Goal: Task Accomplishment & Management: Manage account settings

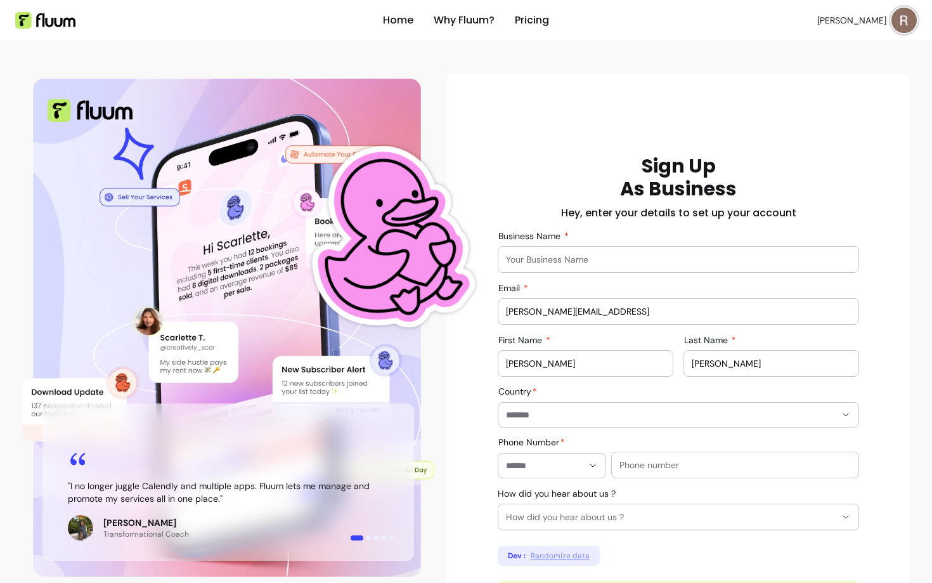
click at [904, 26] on img at bounding box center [904, 20] width 25 height 25
click at [824, 118] on span "Log Out" at bounding box center [859, 116] width 93 height 13
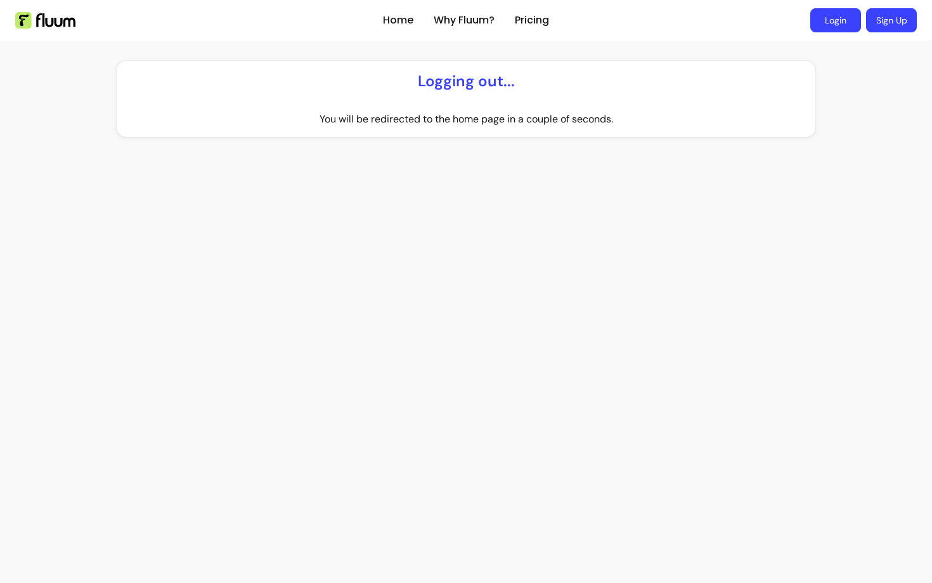
click at [833, 22] on link "Login" at bounding box center [835, 20] width 51 height 24
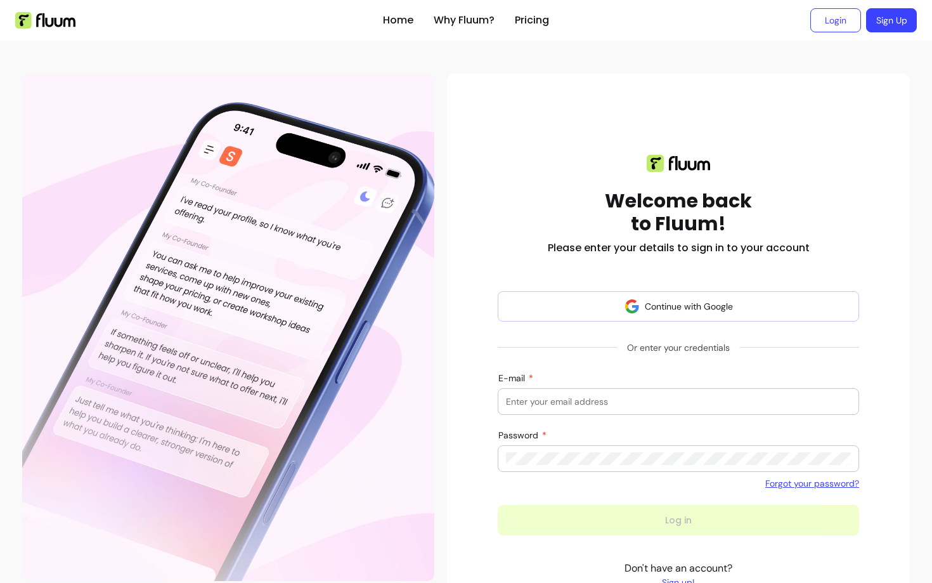
click at [582, 400] on input "E-mail" at bounding box center [678, 401] width 345 height 13
type input "[EMAIL_ADDRESS][DOMAIN_NAME]"
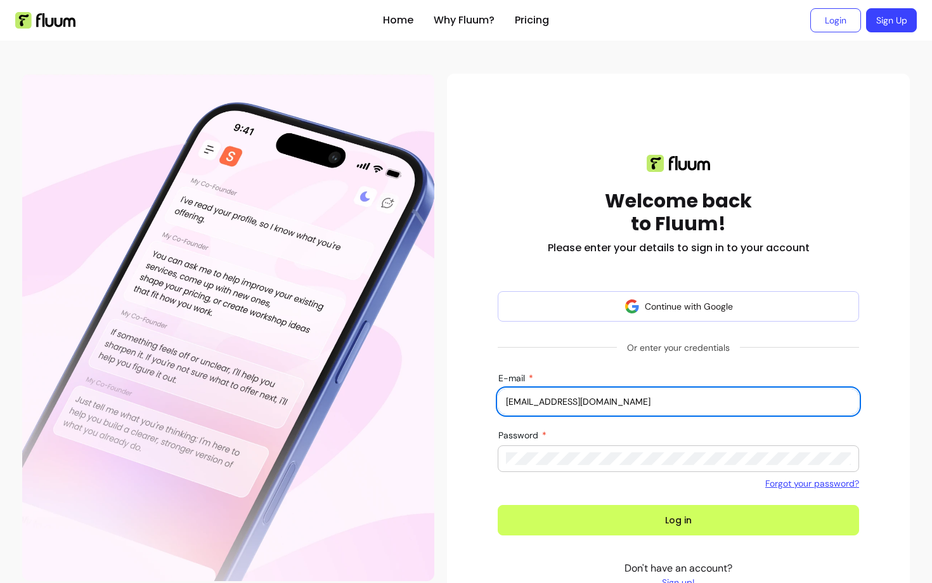
click at [662, 514] on button "Log in" at bounding box center [678, 520] width 361 height 30
